Goal: Task Accomplishment & Management: Manage account settings

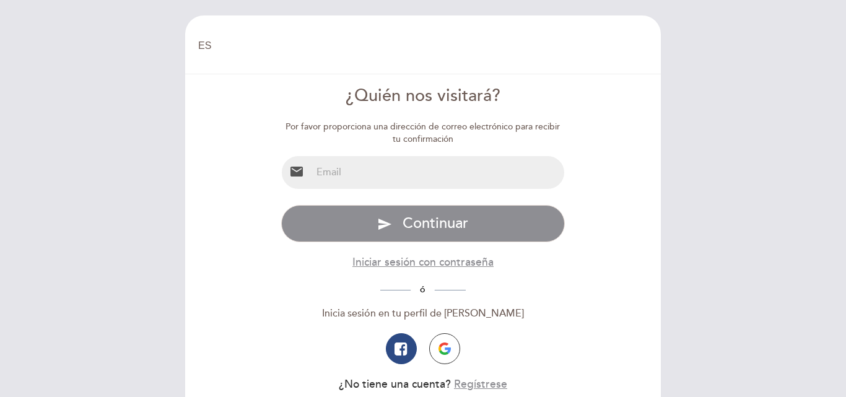
select select "es"
click at [386, 170] on input "email" at bounding box center [438, 172] width 253 height 33
type input "[EMAIL_ADDRESS][DOMAIN_NAME]"
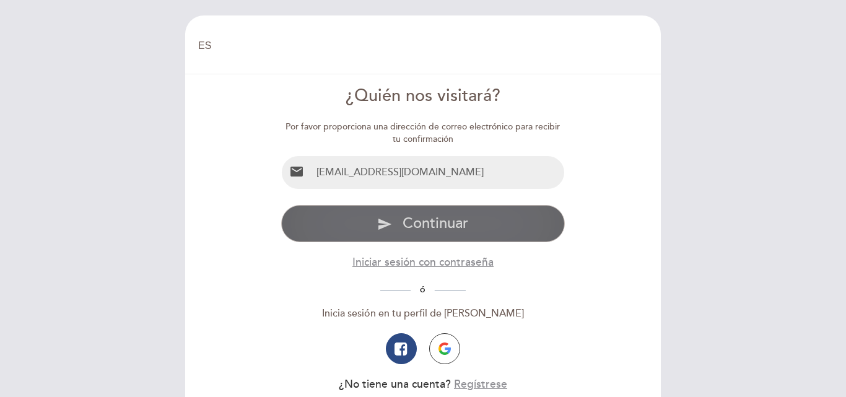
click at [425, 222] on span "Continuar" at bounding box center [436, 223] width 66 height 18
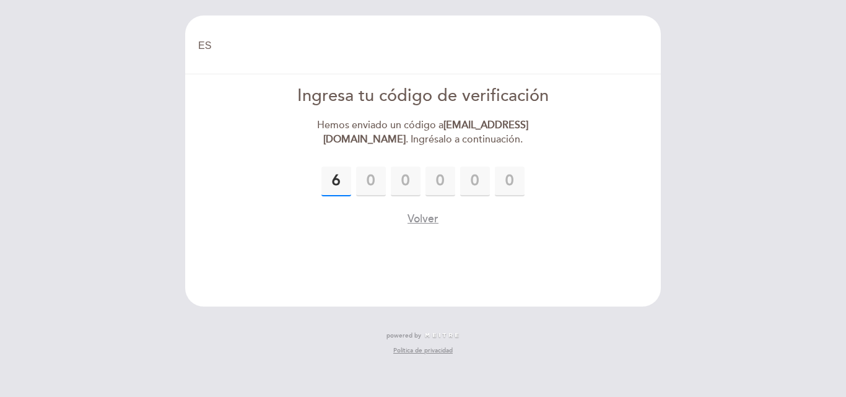
type input "6"
type input "0"
type input "1"
type input "4"
type input "8"
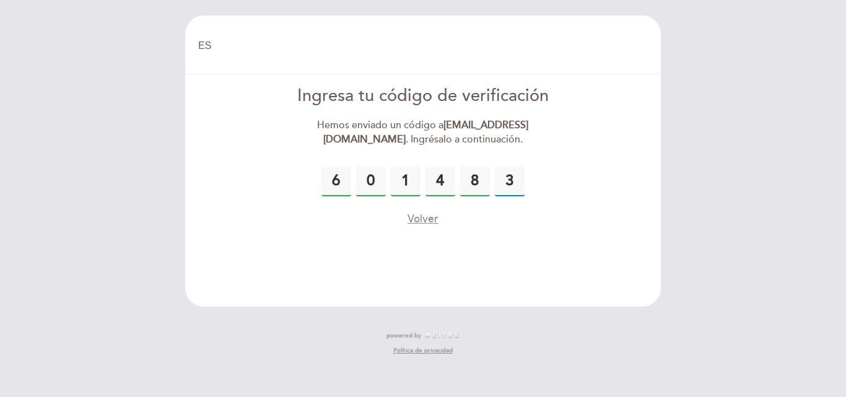
type input "3"
